Goal: Task Accomplishment & Management: Use online tool/utility

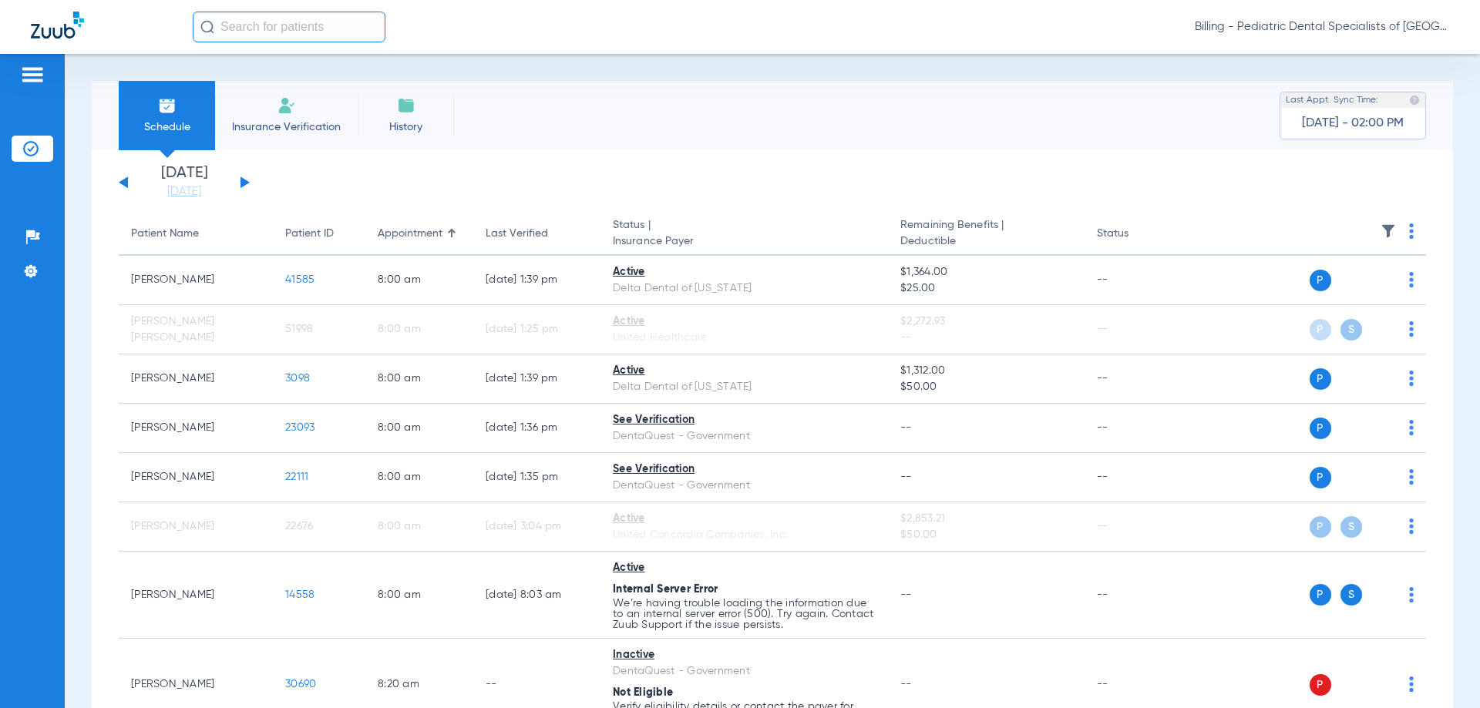
click at [242, 176] on div "[DATE] [DATE] [DATE] [DATE] [DATE] [DATE] [DATE] [DATE] [DATE] [DATE] [DATE] [D…" at bounding box center [184, 183] width 131 height 34
click at [241, 183] on button at bounding box center [245, 183] width 9 height 12
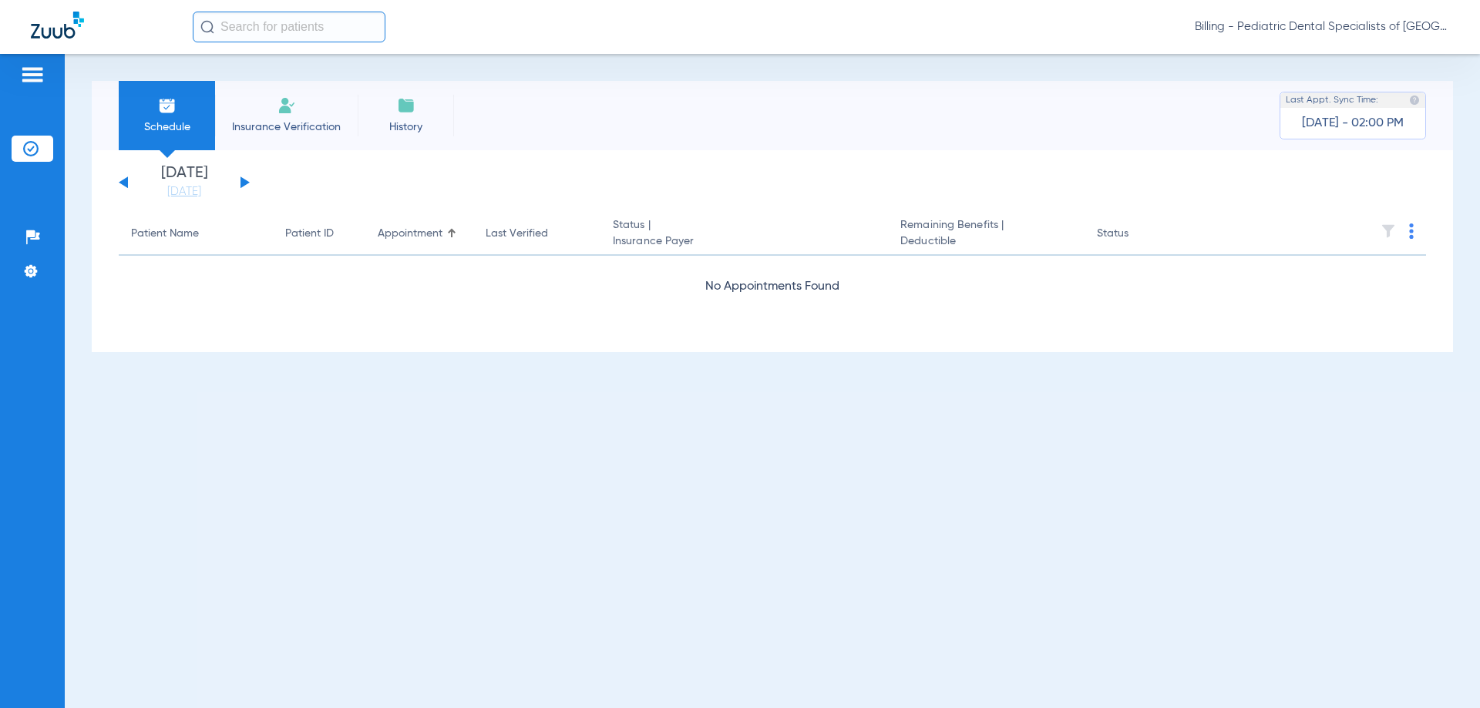
click at [241, 183] on button at bounding box center [245, 183] width 9 height 12
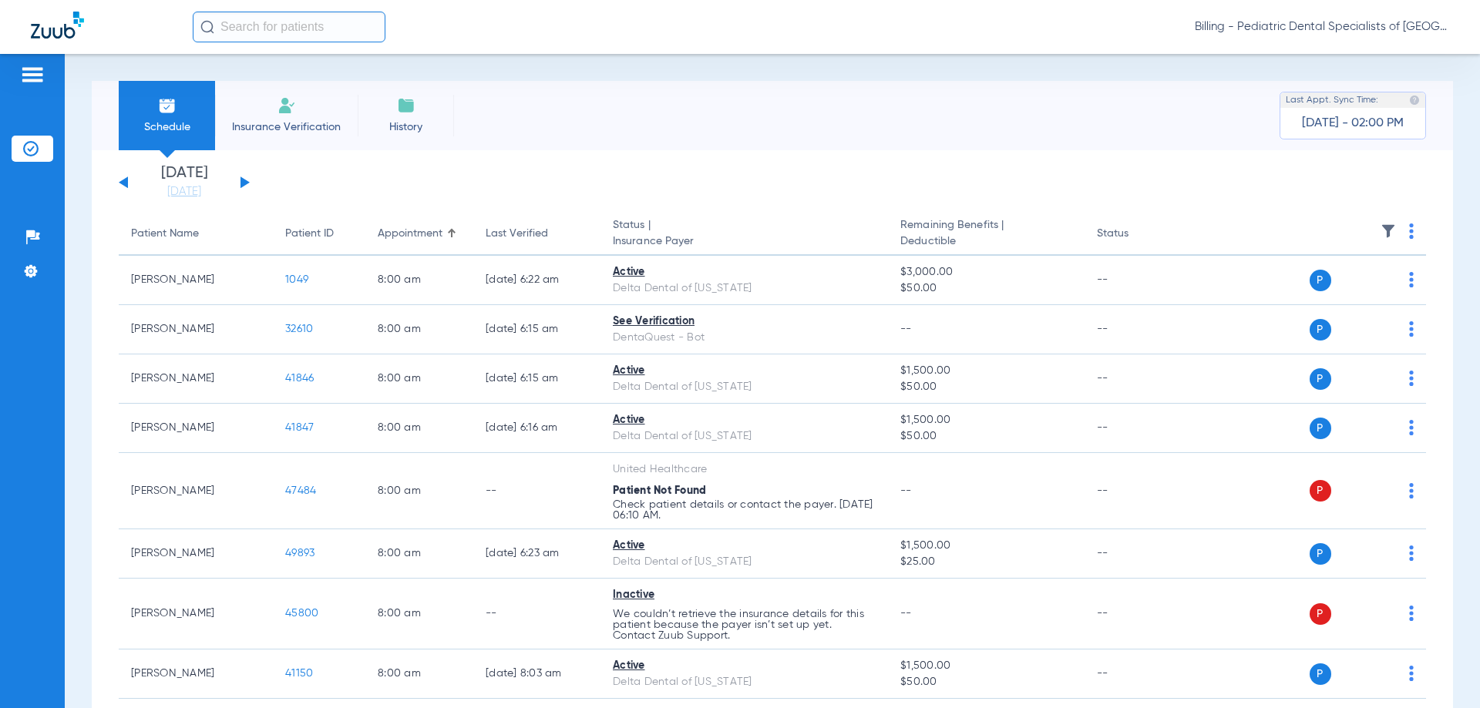
click at [1409, 232] on img at bounding box center [1411, 231] width 5 height 15
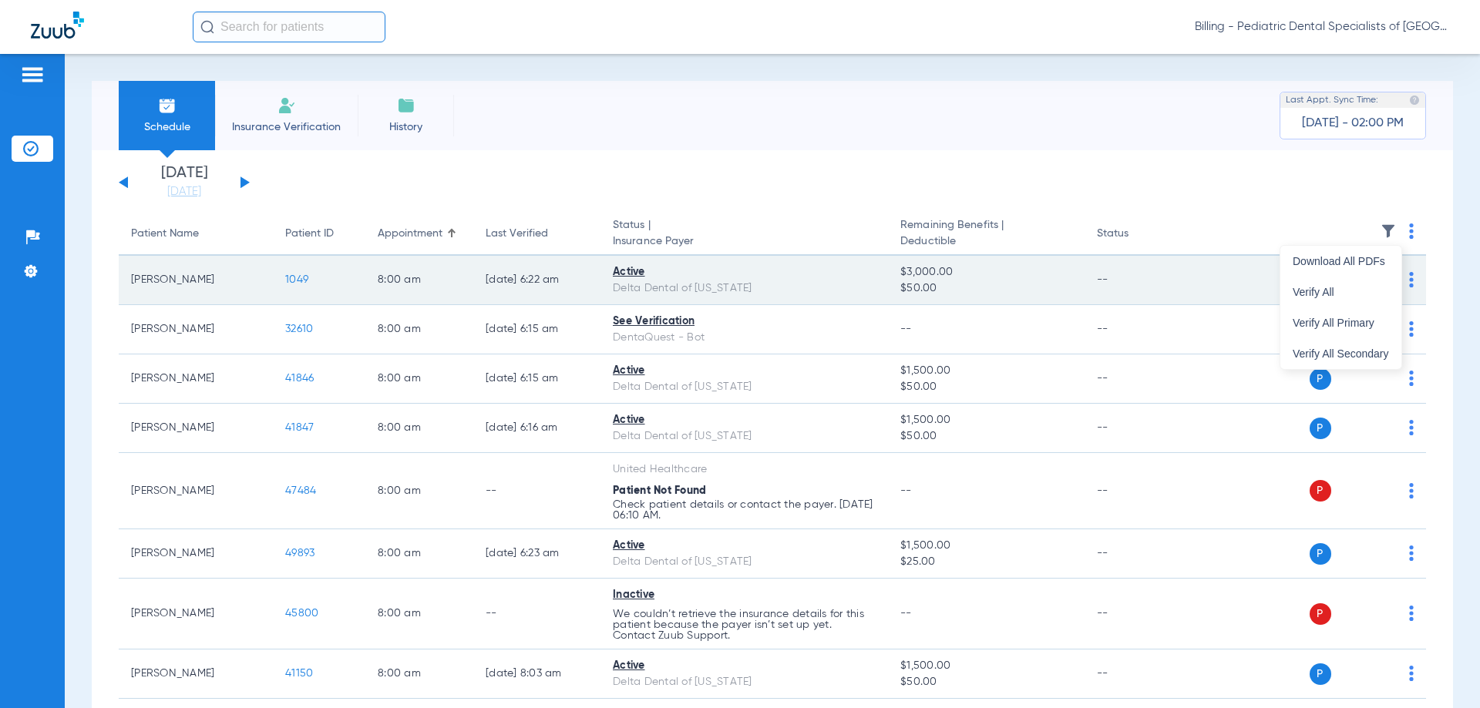
click at [1317, 296] on span "Verify All" at bounding box center [1341, 292] width 96 height 11
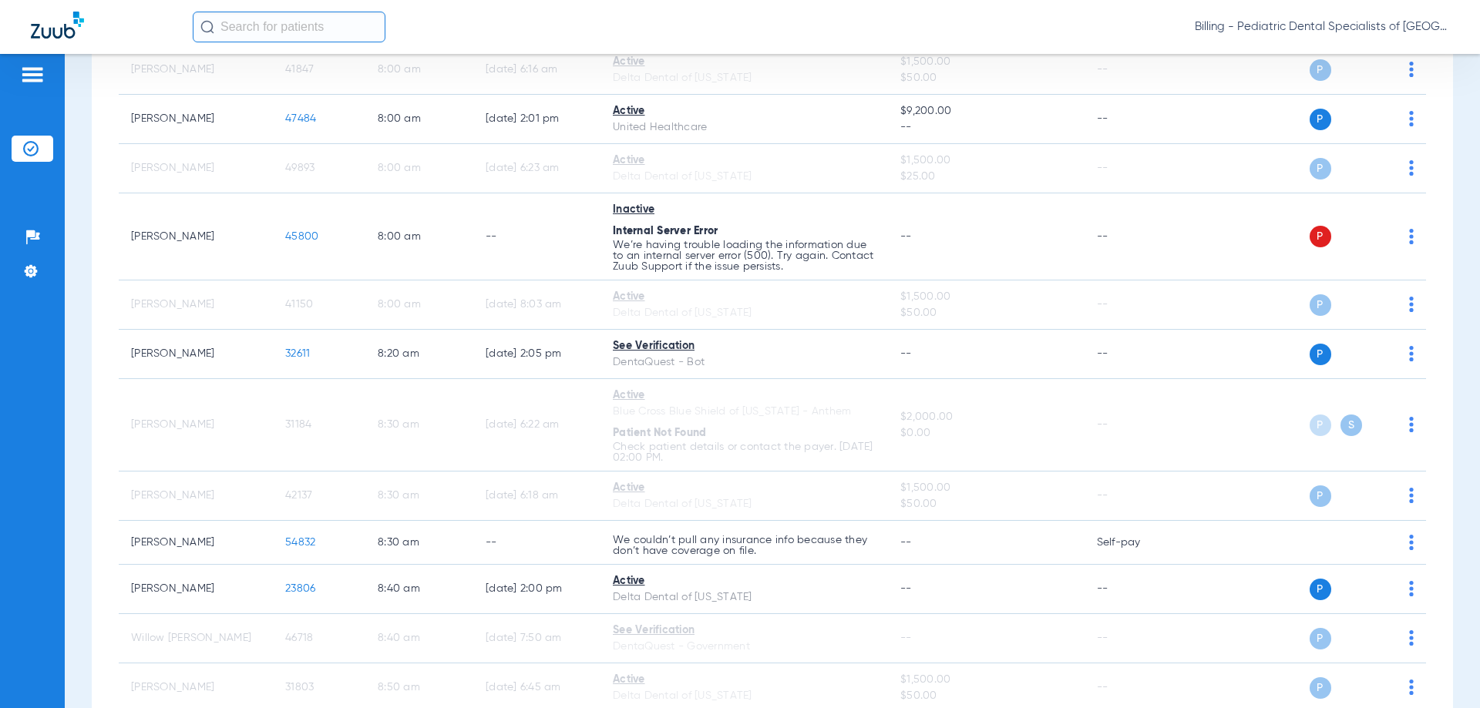
scroll to position [385, 0]
